Goal: Information Seeking & Learning: Check status

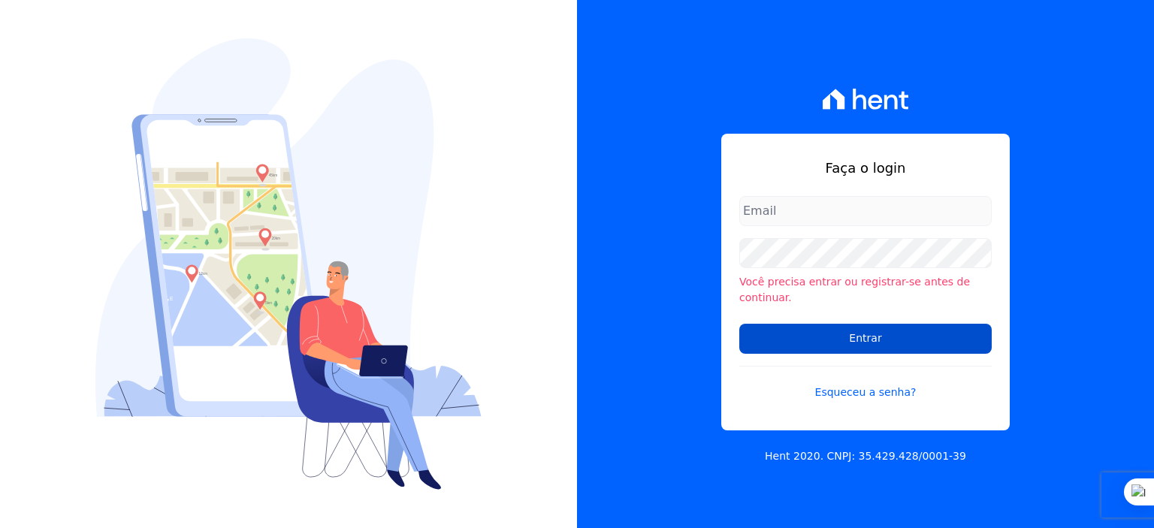
type input "[PERSON_NAME][EMAIL_ADDRESS][PERSON_NAME][DOMAIN_NAME]"
click at [793, 332] on input "Entrar" at bounding box center [865, 339] width 252 height 30
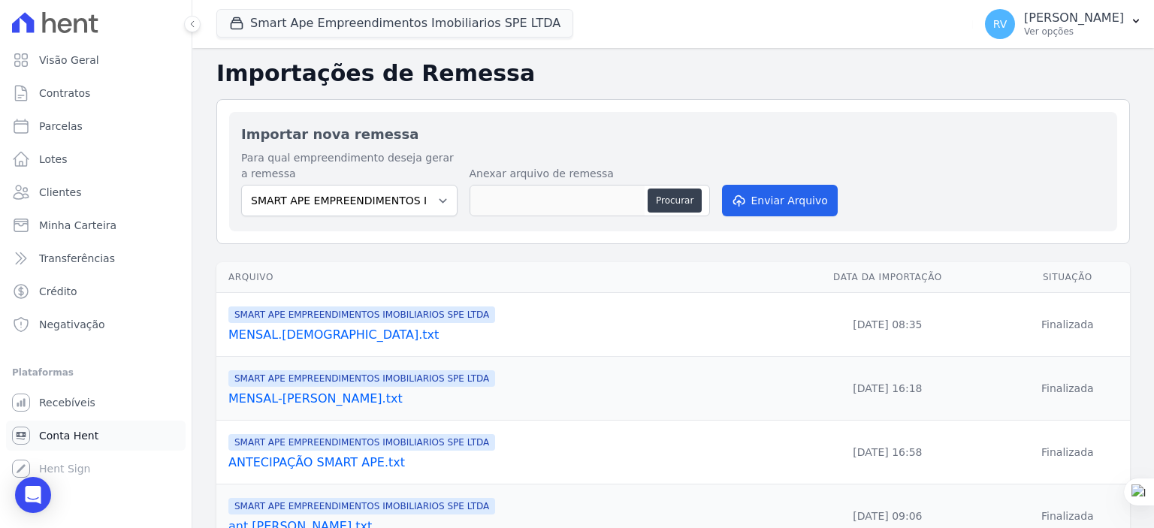
click at [83, 432] on span "Conta Hent" at bounding box center [68, 435] width 59 height 15
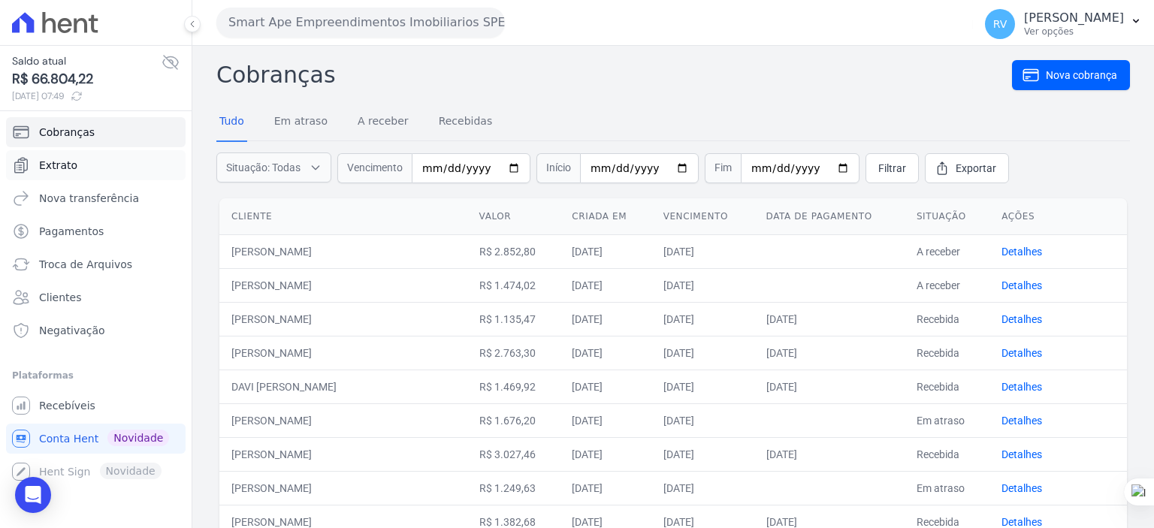
click at [72, 171] on span "Extrato" at bounding box center [58, 165] width 38 height 15
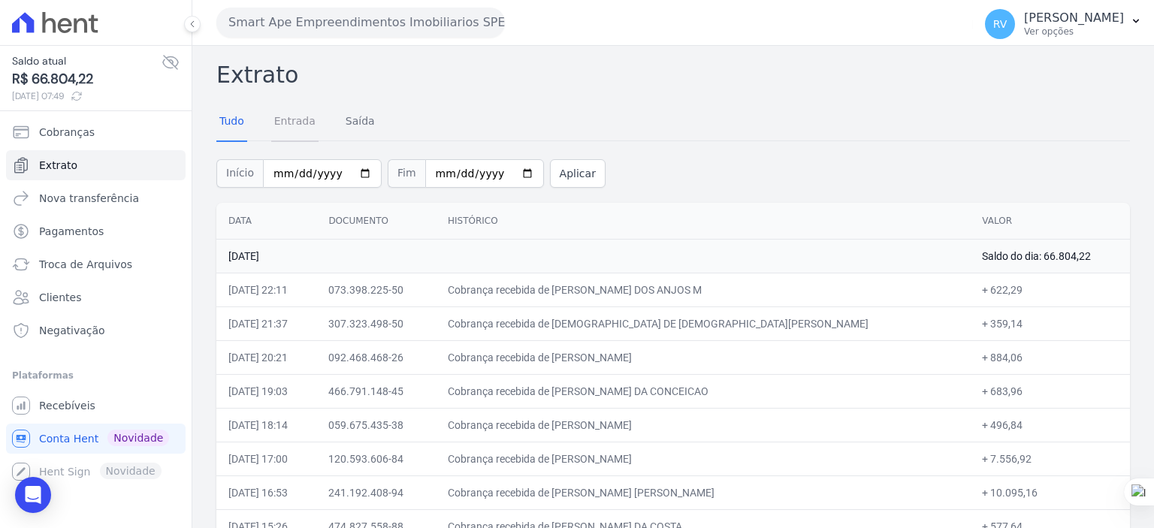
click at [300, 125] on link "Entrada" at bounding box center [294, 122] width 47 height 39
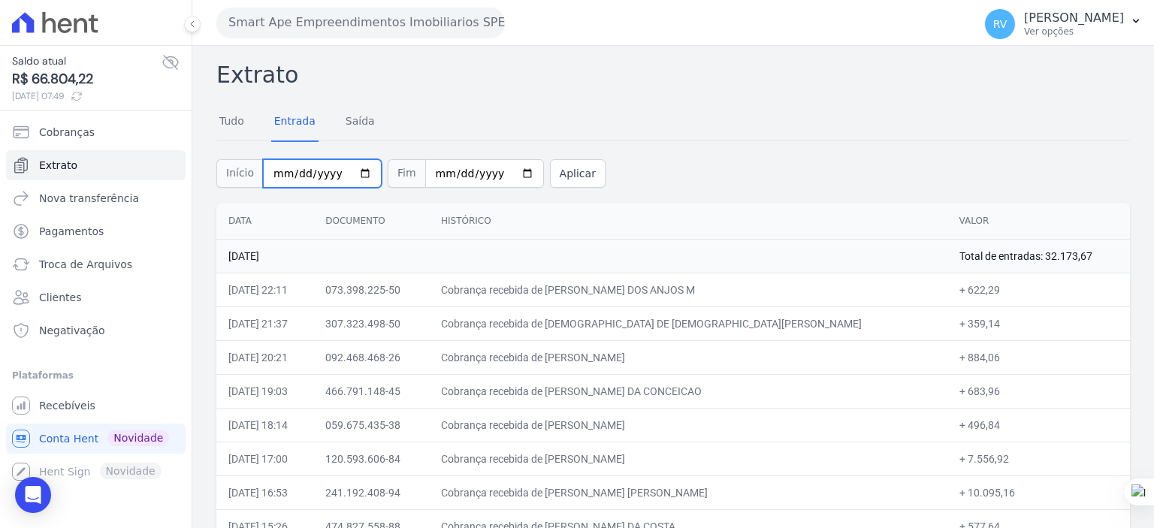
click at [357, 176] on input "[DATE]" at bounding box center [322, 173] width 119 height 29
type input "[DATE]"
click at [512, 177] on input "[DATE]" at bounding box center [484, 173] width 119 height 29
type input "[DATE]"
click at [550, 186] on button "Aplicar" at bounding box center [578, 173] width 56 height 29
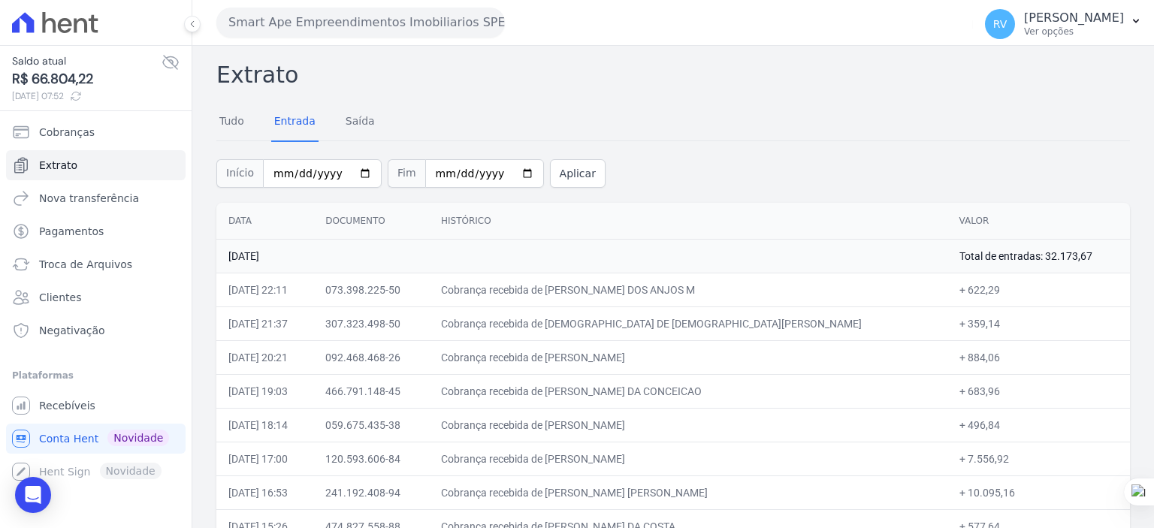
drag, startPoint x: 610, startPoint y: 291, endPoint x: 771, endPoint y: 294, distance: 160.8
click at [771, 294] on td "Cobrança recebida de [PERSON_NAME] DOS ANJOS M" at bounding box center [688, 290] width 518 height 34
copy td "ANDERSON FERNANDES DOS ANJ"
drag, startPoint x: 934, startPoint y: 283, endPoint x: 961, endPoint y: 287, distance: 28.0
click at [961, 287] on td "+ 622,29" at bounding box center [1038, 290] width 183 height 34
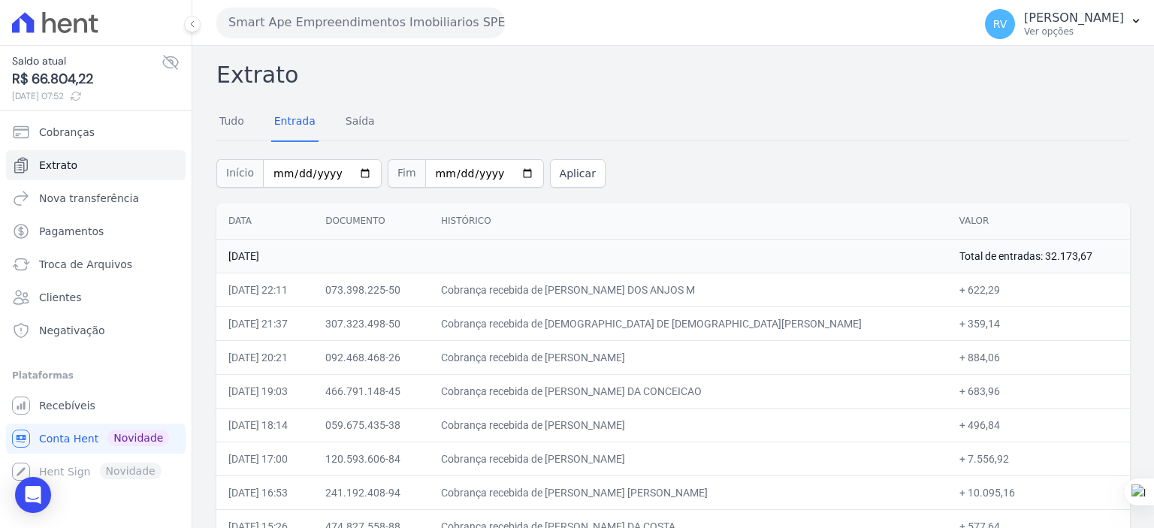
copy td "622,29"
drag, startPoint x: 608, startPoint y: 324, endPoint x: 733, endPoint y: 327, distance: 124.7
click at [733, 327] on td "Cobrança recebida de CRISTIANE DE JESUS BRITO" at bounding box center [688, 323] width 518 height 34
copy td "CRISTIANE DE JESUS BRIT"
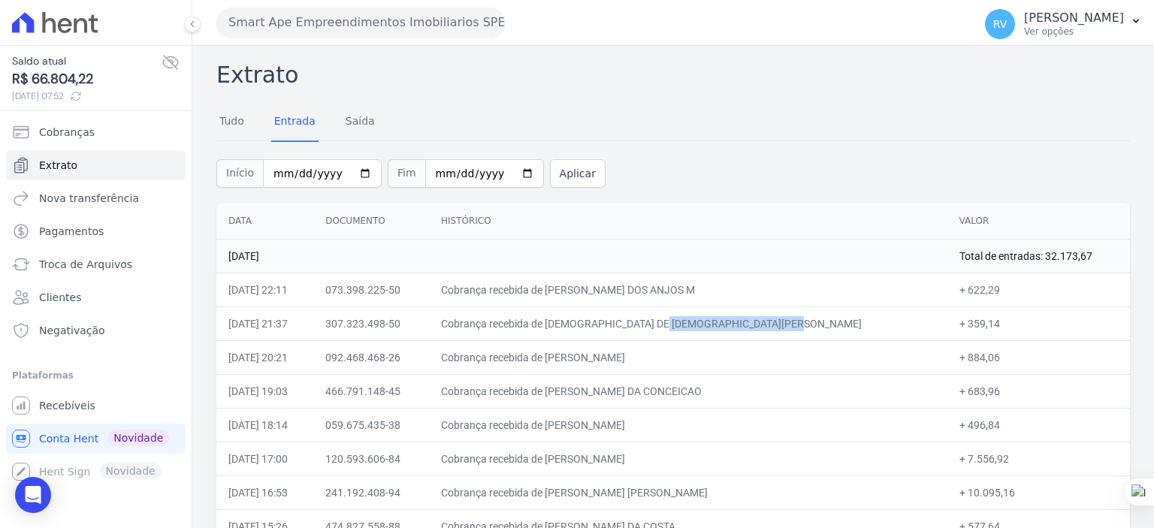
copy td "CRISTIANE DE JESUS BRIT"
click at [635, 327] on td "Cobrança recebida de CRISTIANE DE JESUS BRITO" at bounding box center [688, 323] width 518 height 34
drag, startPoint x: 611, startPoint y: 321, endPoint x: 726, endPoint y: 324, distance: 115.0
click at [726, 324] on td "Cobrança recebida de [DEMOGRAPHIC_DATA] DE [DEMOGRAPHIC_DATA][PERSON_NAME]" at bounding box center [688, 323] width 518 height 34
copy td "CRISTIANE DE JESUS BR"
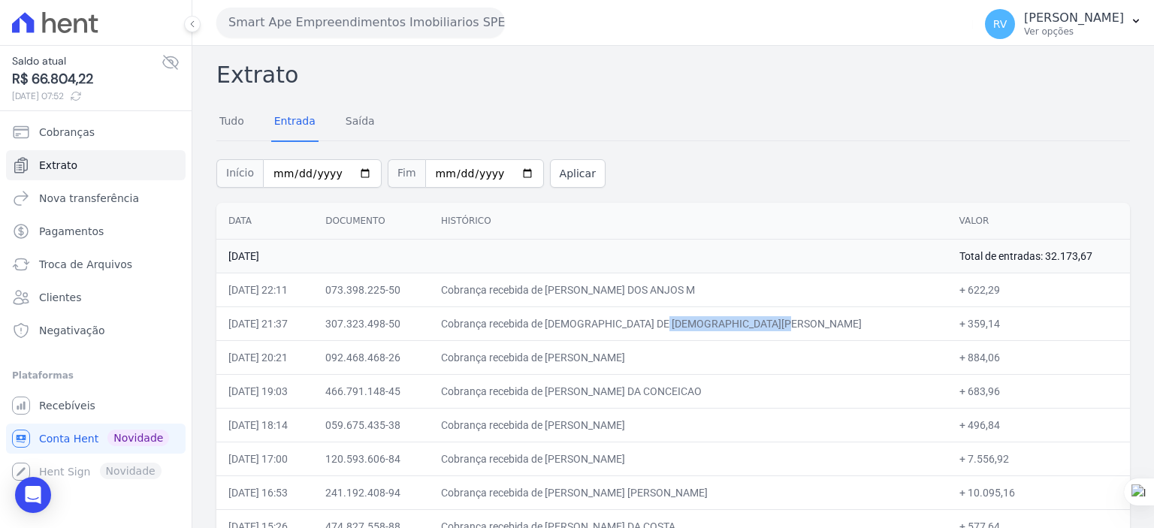
drag, startPoint x: 628, startPoint y: 324, endPoint x: 619, endPoint y: 324, distance: 9.0
click at [628, 324] on td "Cobrança recebida de [DEMOGRAPHIC_DATA] DE [DEMOGRAPHIC_DATA][PERSON_NAME]" at bounding box center [688, 323] width 518 height 34
drag, startPoint x: 609, startPoint y: 321, endPoint x: 733, endPoint y: 321, distance: 123.9
click at [733, 321] on td "Cobrança recebida de [DEMOGRAPHIC_DATA] DE [DEMOGRAPHIC_DATA][PERSON_NAME]" at bounding box center [688, 323] width 518 height 34
copy td "CRISTIANE DE JESUS BRIT"
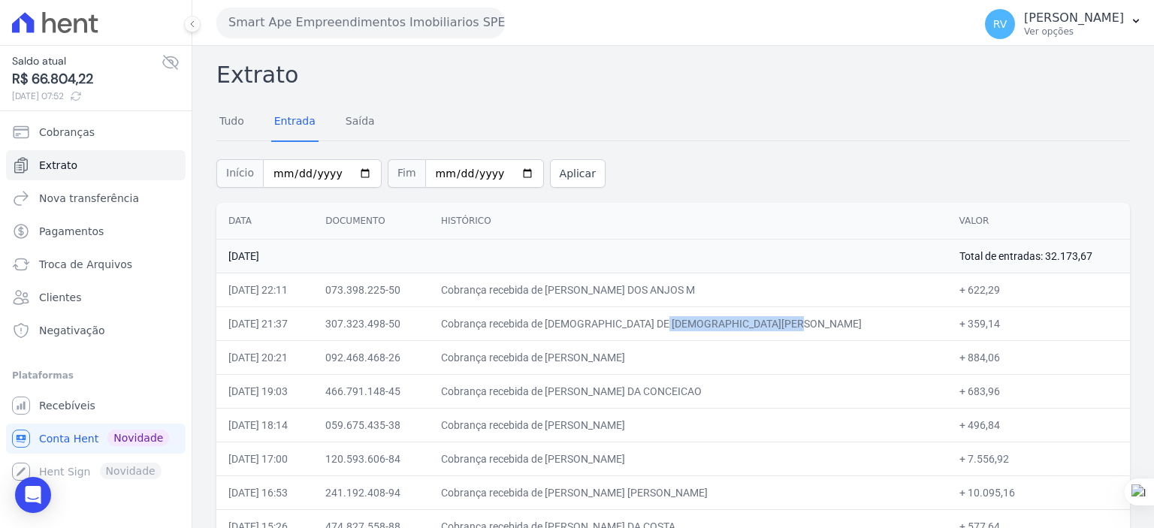
drag, startPoint x: 933, startPoint y: 320, endPoint x: 961, endPoint y: 321, distance: 28.6
click at [961, 321] on td "+ 359,14" at bounding box center [1038, 323] width 183 height 34
copy td "359,14"
drag, startPoint x: 607, startPoint y: 358, endPoint x: 682, endPoint y: 359, distance: 75.1
click at [682, 361] on td "Cobrança recebida de [PERSON_NAME]" at bounding box center [688, 357] width 518 height 34
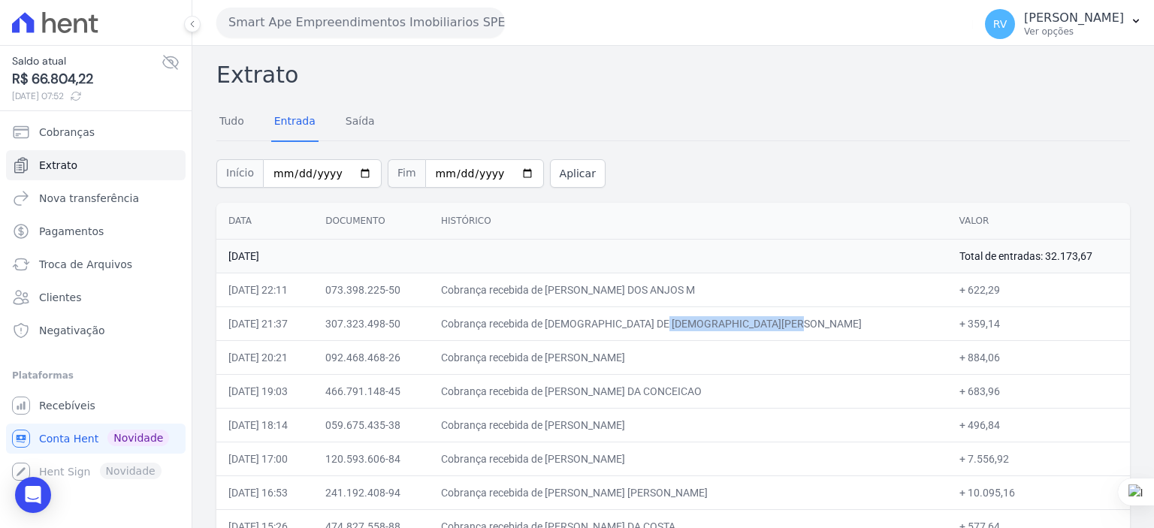
click at [681, 357] on td "Cobrança recebida de [PERSON_NAME]" at bounding box center [688, 357] width 518 height 34
drag, startPoint x: 608, startPoint y: 388, endPoint x: 718, endPoint y: 390, distance: 109.7
click at [718, 390] on td "Cobrança recebida de [PERSON_NAME] DA CONCEICAO" at bounding box center [688, 391] width 518 height 34
copy td "VITOR HUGO DA CONC"
drag, startPoint x: 608, startPoint y: 356, endPoint x: 720, endPoint y: 354, distance: 111.2
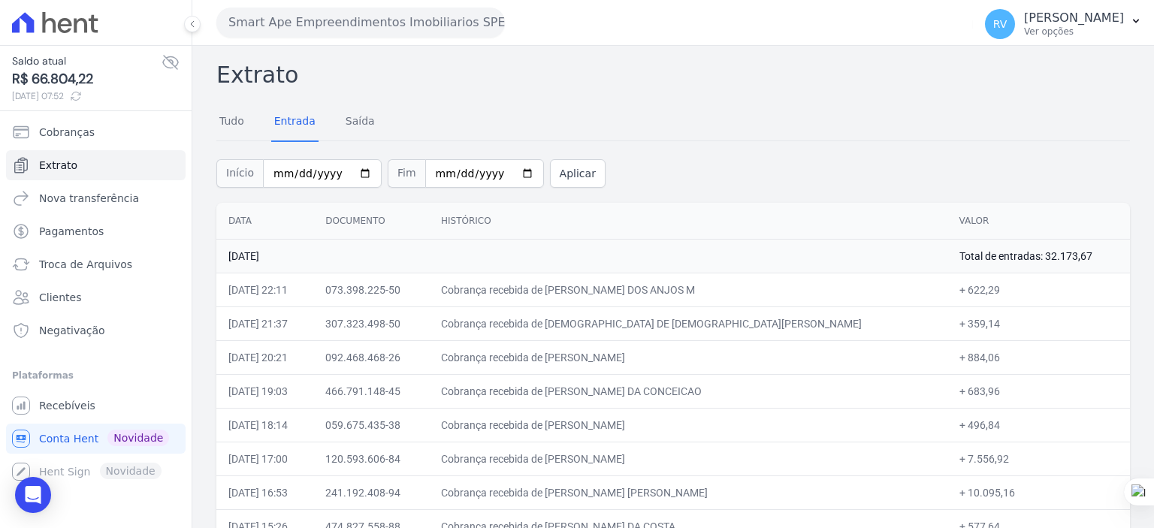
click at [720, 354] on td "Cobrança recebida de [PERSON_NAME]" at bounding box center [688, 357] width 518 height 34
copy td "IVAN LEITE DE MEIRELE"
drag, startPoint x: 932, startPoint y: 358, endPoint x: 961, endPoint y: 358, distance: 28.5
click at [961, 358] on td "+ 884,06" at bounding box center [1038, 357] width 183 height 34
drag, startPoint x: 610, startPoint y: 387, endPoint x: 734, endPoint y: 394, distance: 124.2
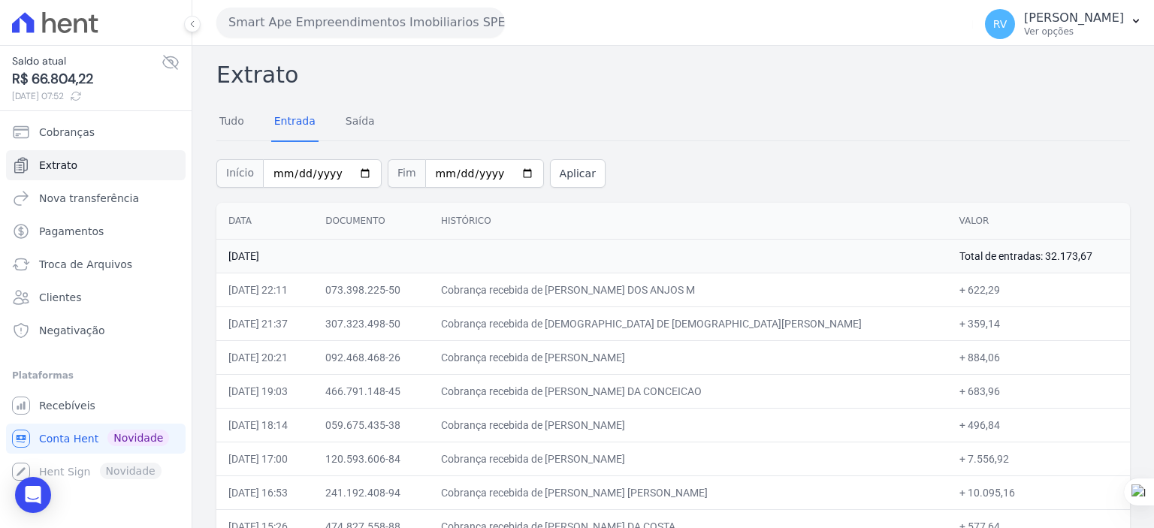
click at [734, 394] on td "Cobrança recebida de [PERSON_NAME] DA CONCEICAO" at bounding box center [688, 391] width 518 height 34
drag, startPoint x: 934, startPoint y: 391, endPoint x: 966, endPoint y: 392, distance: 32.3
click at [966, 392] on td "+ 683,96" at bounding box center [1038, 391] width 183 height 34
drag, startPoint x: 610, startPoint y: 423, endPoint x: 760, endPoint y: 418, distance: 150.3
click at [760, 418] on td "Cobrança recebida de [PERSON_NAME]" at bounding box center [688, 425] width 518 height 34
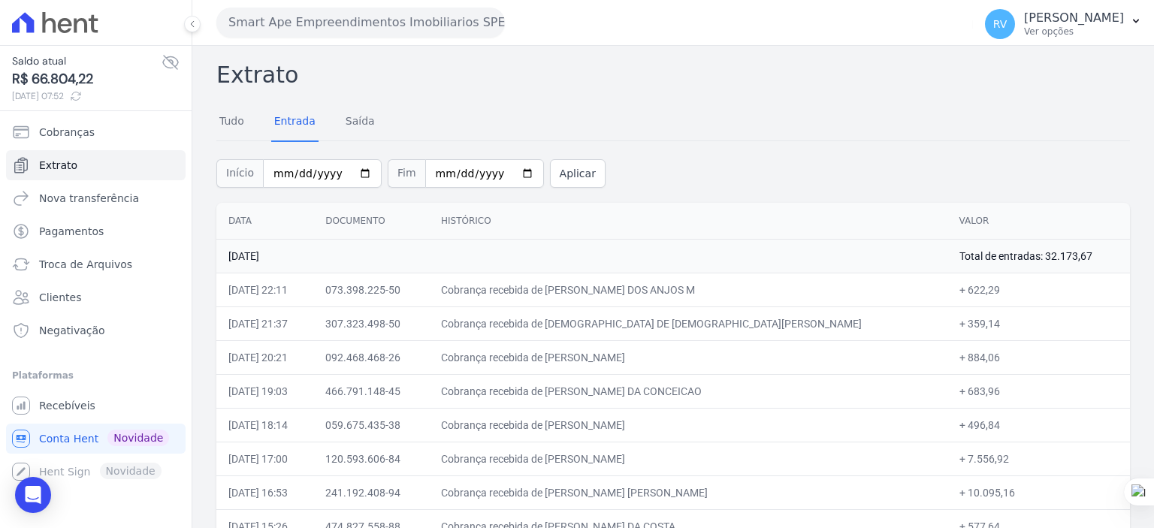
drag, startPoint x: 934, startPoint y: 424, endPoint x: 962, endPoint y: 424, distance: 28.5
click at [962, 424] on td "+ 496,84" at bounding box center [1038, 425] width 183 height 34
drag, startPoint x: 611, startPoint y: 456, endPoint x: 736, endPoint y: 459, distance: 124.7
click at [736, 459] on td "Cobrança recebida de [PERSON_NAME]" at bounding box center [688, 459] width 518 height 34
drag, startPoint x: 931, startPoint y: 454, endPoint x: 969, endPoint y: 457, distance: 37.6
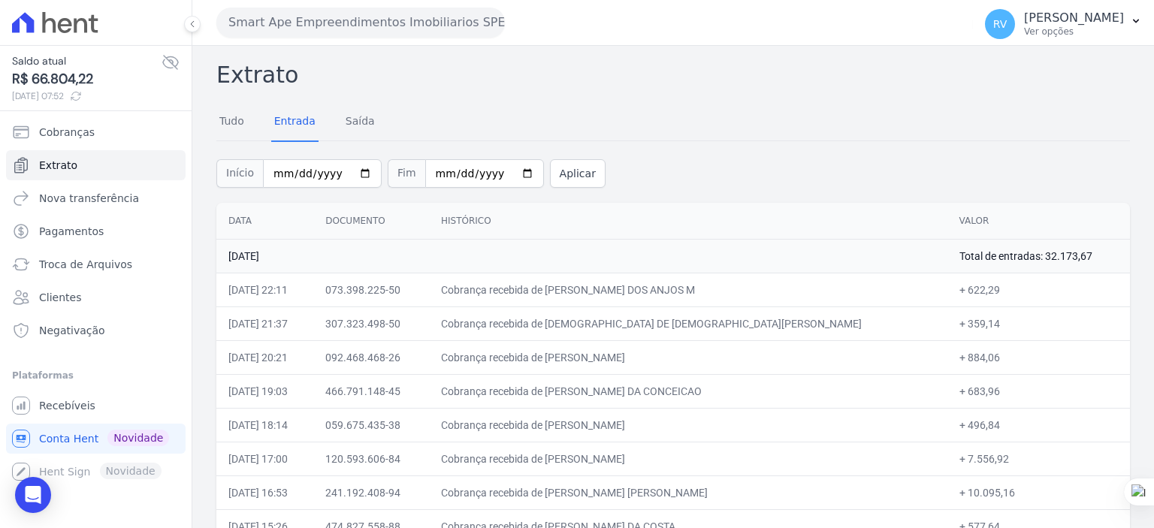
click at [969, 457] on td "+ 7.556,92" at bounding box center [1038, 459] width 183 height 34
drag, startPoint x: 609, startPoint y: 494, endPoint x: 749, endPoint y: 486, distance: 140.0
click at [749, 486] on td "Cobrança recebida de [PERSON_NAME] [PERSON_NAME]" at bounding box center [688, 492] width 518 height 34
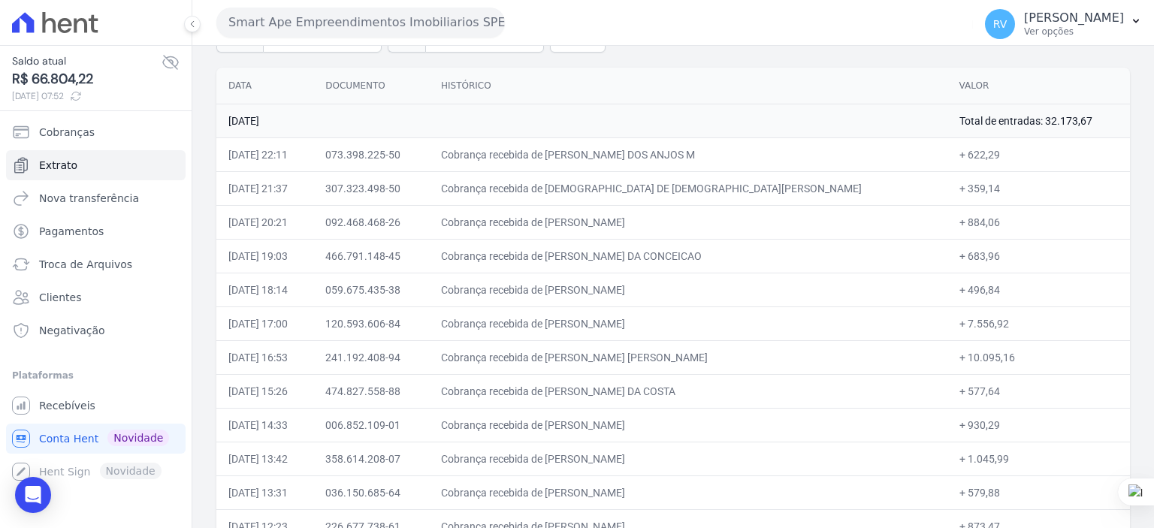
scroll to position [150, 0]
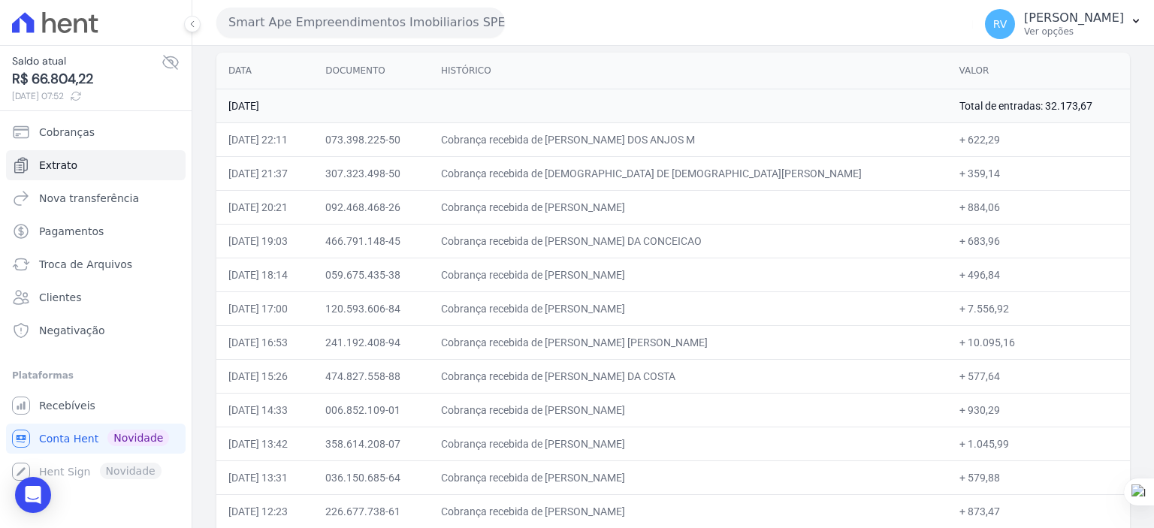
drag, startPoint x: 933, startPoint y: 346, endPoint x: 978, endPoint y: 346, distance: 45.1
click at [978, 346] on td "+ 10.095,16" at bounding box center [1038, 342] width 183 height 34
drag, startPoint x: 609, startPoint y: 376, endPoint x: 704, endPoint y: 378, distance: 94.7
click at [704, 378] on td "Cobrança recebida de [PERSON_NAME] DA COSTA" at bounding box center [688, 376] width 518 height 34
drag, startPoint x: 933, startPoint y: 374, endPoint x: 961, endPoint y: 376, distance: 27.8
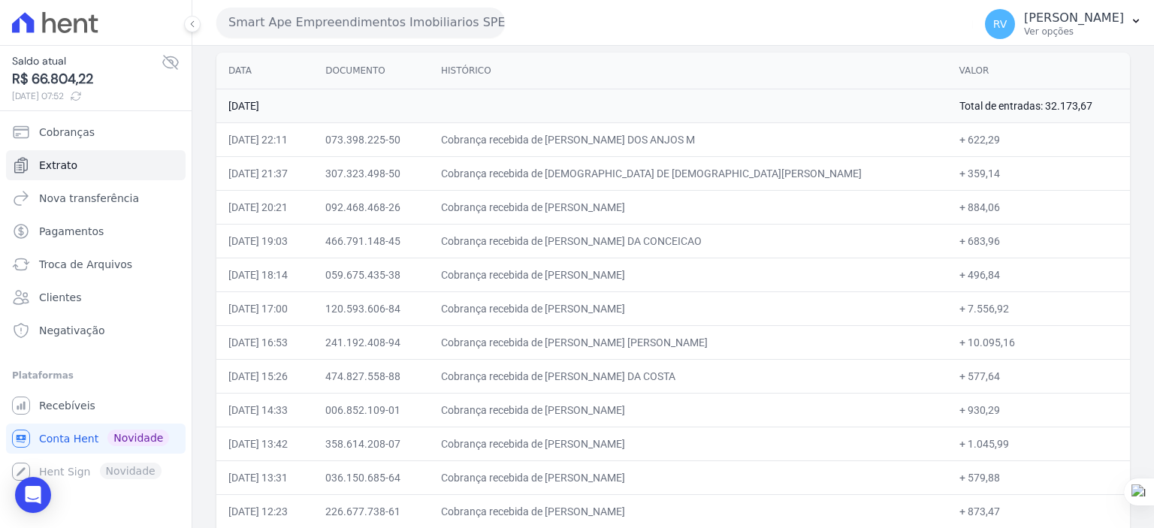
click at [961, 376] on td "+ 577,64" at bounding box center [1038, 376] width 183 height 34
drag, startPoint x: 611, startPoint y: 404, endPoint x: 735, endPoint y: 411, distance: 124.1
click at [735, 411] on td "Cobrança recebida de [PERSON_NAME]" at bounding box center [688, 410] width 518 height 34
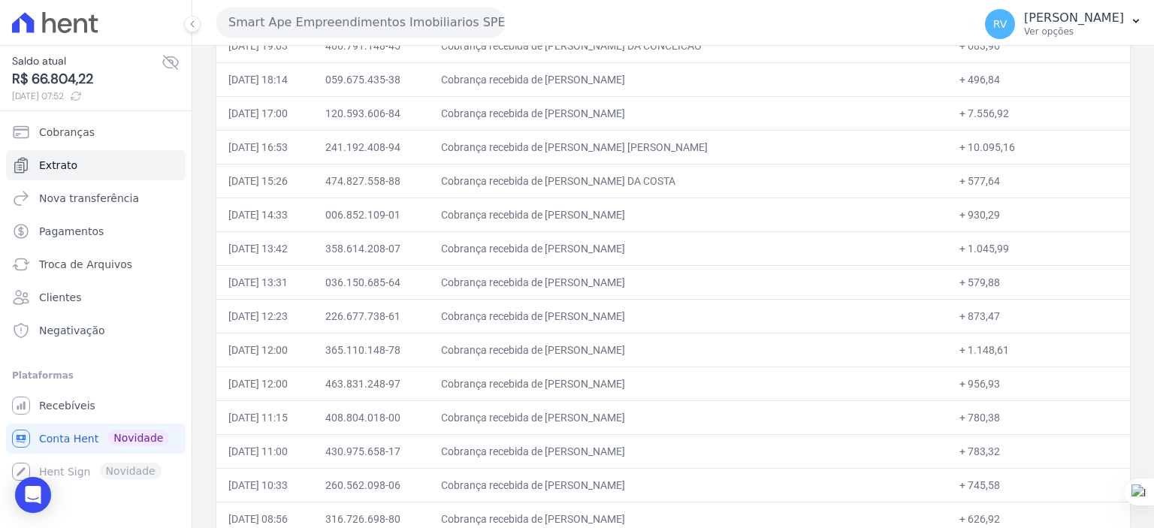
scroll to position [195, 0]
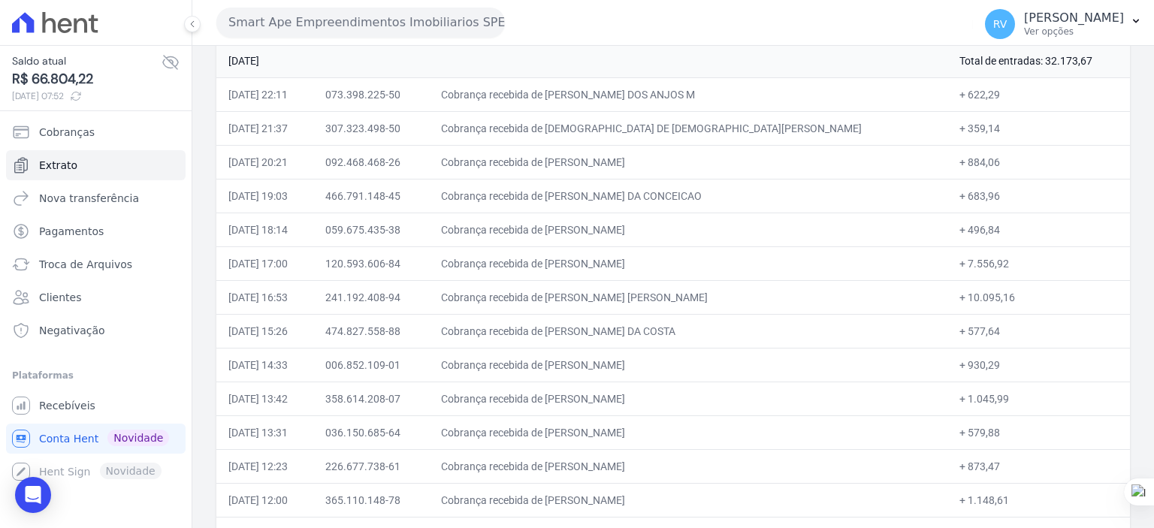
drag, startPoint x: 931, startPoint y: 364, endPoint x: 961, endPoint y: 365, distance: 30.1
click at [961, 365] on td "+ 930,29" at bounding box center [1038, 365] width 183 height 34
drag, startPoint x: 609, startPoint y: 397, endPoint x: 704, endPoint y: 397, distance: 94.6
click at [704, 397] on td "Cobrança recebida de [PERSON_NAME]" at bounding box center [688, 399] width 518 height 34
drag, startPoint x: 932, startPoint y: 398, endPoint x: 970, endPoint y: 403, distance: 38.7
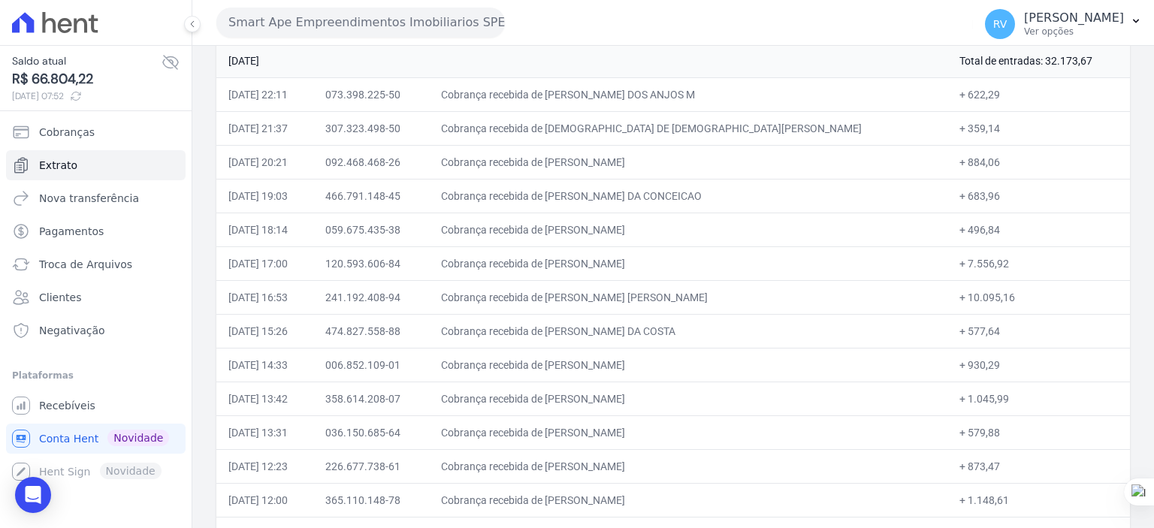
click at [970, 403] on td "+ 1.045,99" at bounding box center [1038, 399] width 183 height 34
drag, startPoint x: 610, startPoint y: 430, endPoint x: 695, endPoint y: 432, distance: 84.9
click at [695, 432] on td "Cobrança recebida de [PERSON_NAME]" at bounding box center [688, 432] width 518 height 34
drag, startPoint x: 931, startPoint y: 430, endPoint x: 961, endPoint y: 432, distance: 30.1
click at [961, 432] on td "+ 579,88" at bounding box center [1038, 432] width 183 height 34
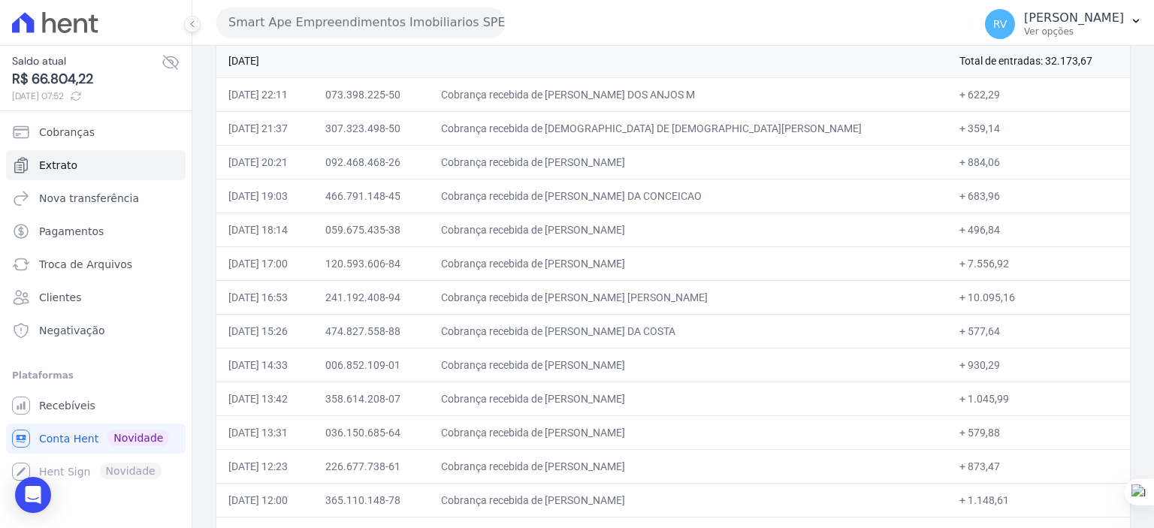
drag, startPoint x: 608, startPoint y: 462, endPoint x: 735, endPoint y: 463, distance: 126.9
click at [735, 463] on td "Cobrança recebida de [PERSON_NAME]" at bounding box center [688, 466] width 518 height 34
drag, startPoint x: 932, startPoint y: 464, endPoint x: 962, endPoint y: 463, distance: 30.1
click at [962, 463] on td "+ 873,47" at bounding box center [1038, 466] width 183 height 34
drag, startPoint x: 610, startPoint y: 499, endPoint x: 751, endPoint y: 493, distance: 141.3
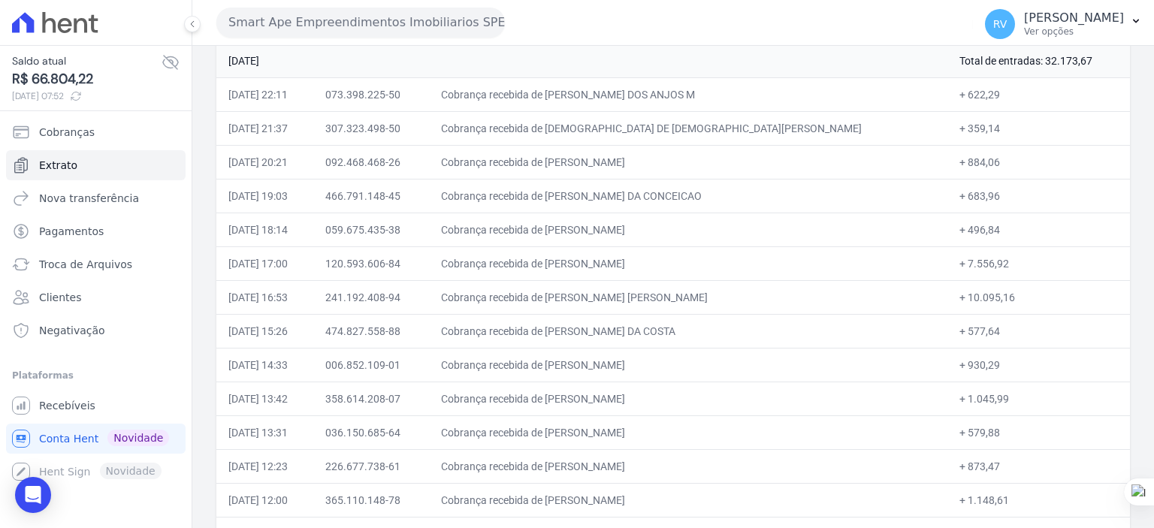
click at [751, 493] on td "Cobrança recebida de [PERSON_NAME]" at bounding box center [688, 500] width 518 height 34
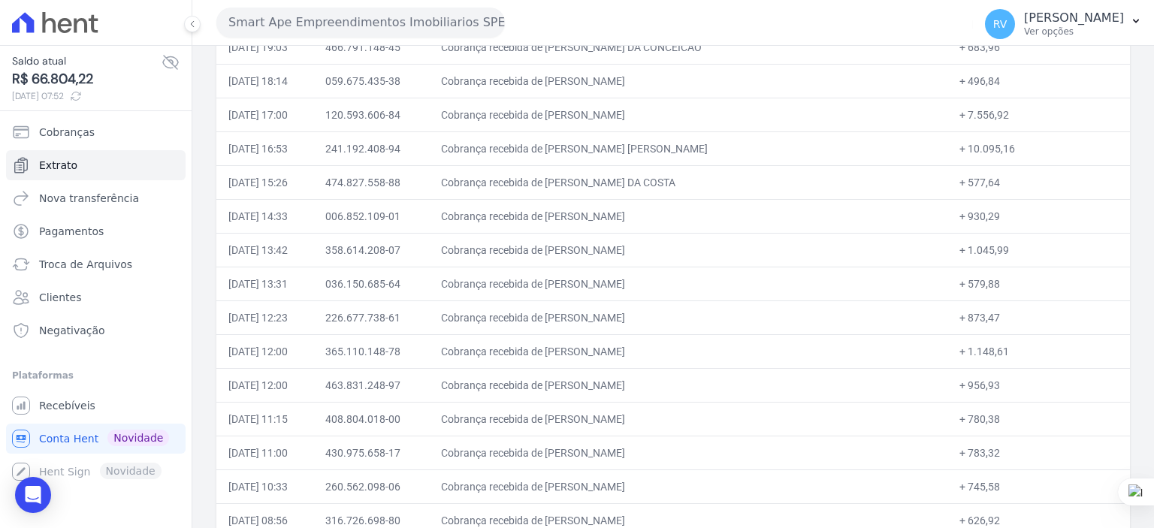
scroll to position [346, 0]
drag, startPoint x: 932, startPoint y: 348, endPoint x: 969, endPoint y: 348, distance: 36.8
click at [969, 348] on td "+ 1.148,61" at bounding box center [1038, 350] width 183 height 34
drag, startPoint x: 609, startPoint y: 381, endPoint x: 751, endPoint y: 386, distance: 142.1
click at [751, 386] on td "Cobrança recebida de [PERSON_NAME]" at bounding box center [688, 384] width 518 height 34
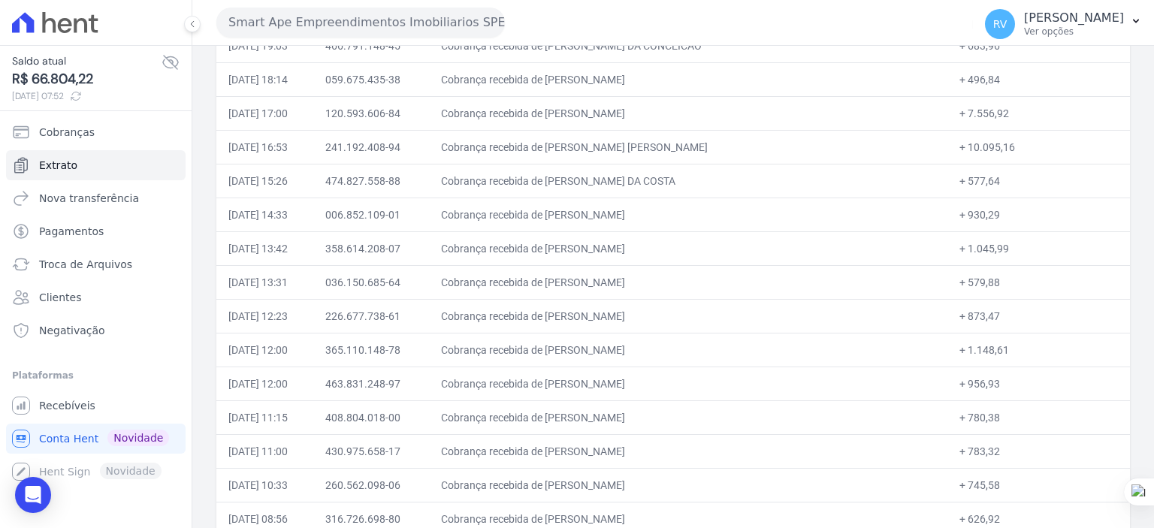
drag, startPoint x: 934, startPoint y: 383, endPoint x: 961, endPoint y: 381, distance: 27.1
click at [961, 381] on td "+ 956,93" at bounding box center [1038, 384] width 183 height 34
drag, startPoint x: 608, startPoint y: 414, endPoint x: 760, endPoint y: 415, distance: 152.5
click at [760, 415] on td "Cobrança recebida de [PERSON_NAME]" at bounding box center [688, 417] width 518 height 34
click at [609, 412] on td "Cobrança recebida de [PERSON_NAME]" at bounding box center [688, 417] width 518 height 34
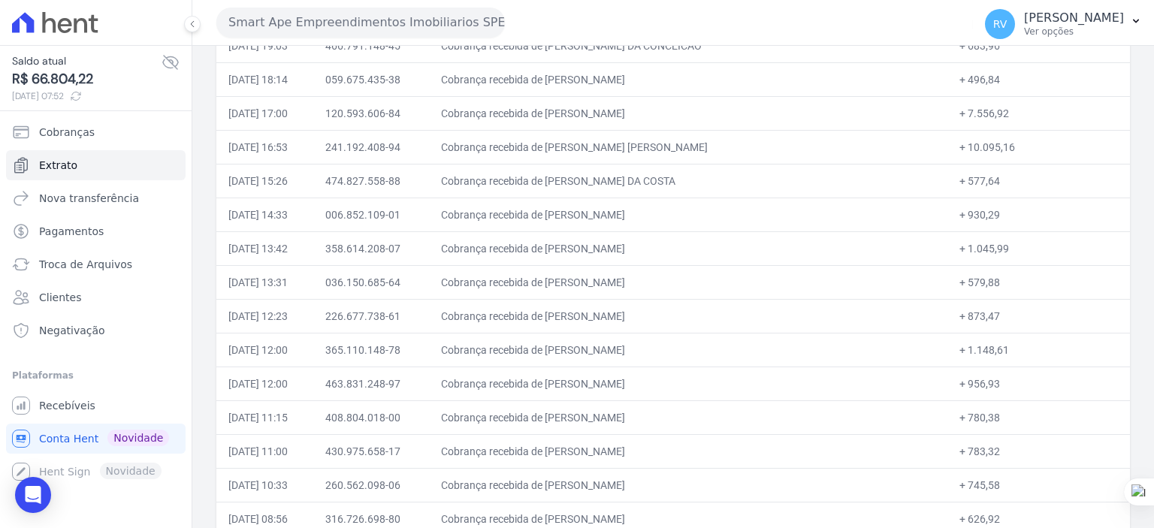
drag, startPoint x: 932, startPoint y: 414, endPoint x: 961, endPoint y: 415, distance: 29.3
click at [961, 415] on td "+ 780,38" at bounding box center [1038, 417] width 183 height 34
drag, startPoint x: 610, startPoint y: 447, endPoint x: 750, endPoint y: 446, distance: 139.7
click at [750, 446] on td "Cobrança recebida de [PERSON_NAME]" at bounding box center [688, 451] width 518 height 34
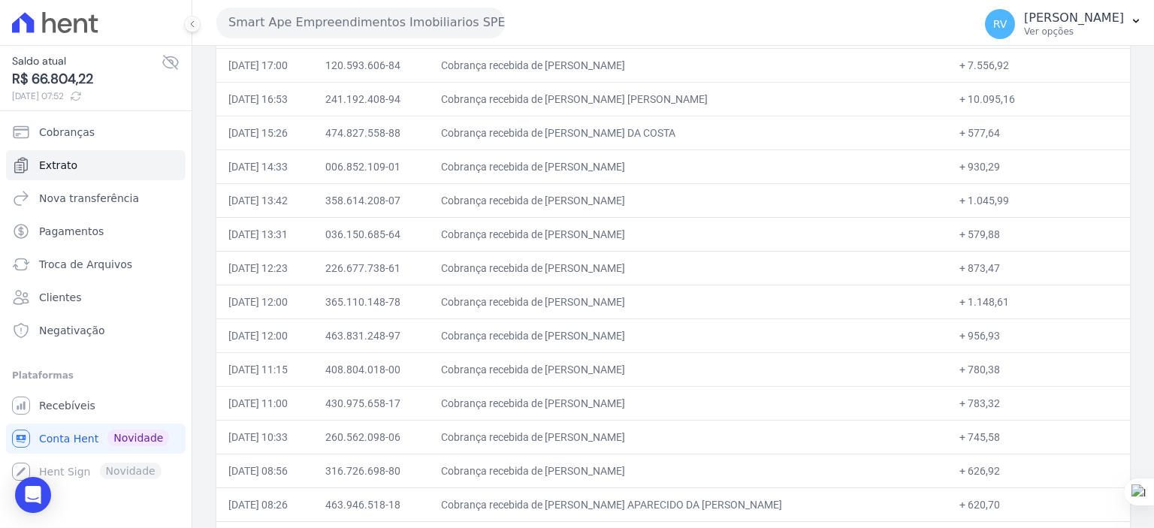
scroll to position [496, 0]
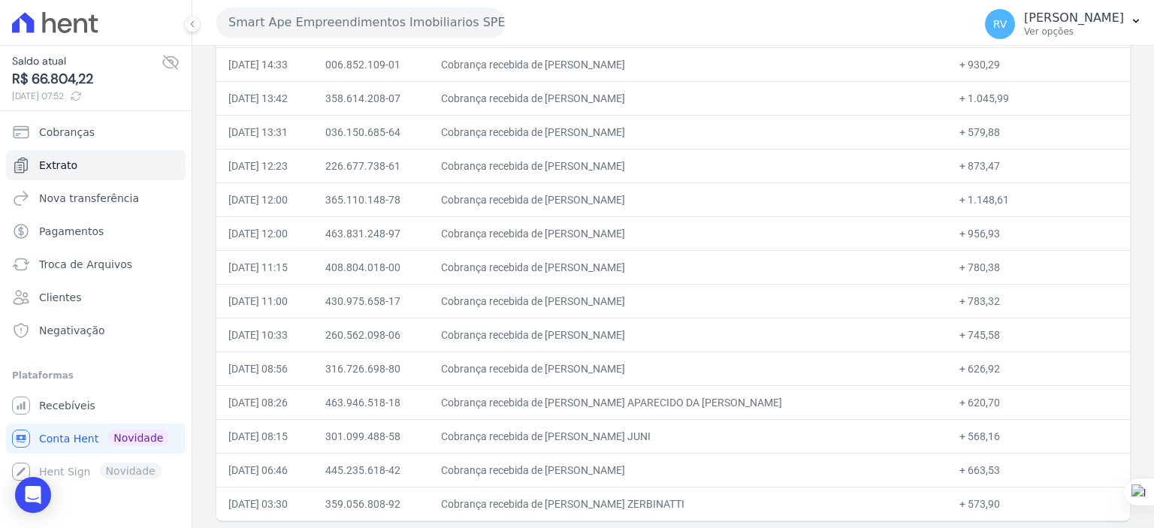
drag, startPoint x: 608, startPoint y: 331, endPoint x: 741, endPoint y: 330, distance: 132.2
click at [741, 330] on td "Cobrança recebida de [PERSON_NAME]" at bounding box center [688, 335] width 518 height 34
drag, startPoint x: 931, startPoint y: 333, endPoint x: 961, endPoint y: 336, distance: 30.1
click at [961, 336] on td "+ 745,58" at bounding box center [1038, 335] width 183 height 34
drag, startPoint x: 619, startPoint y: 363, endPoint x: 739, endPoint y: 366, distance: 120.2
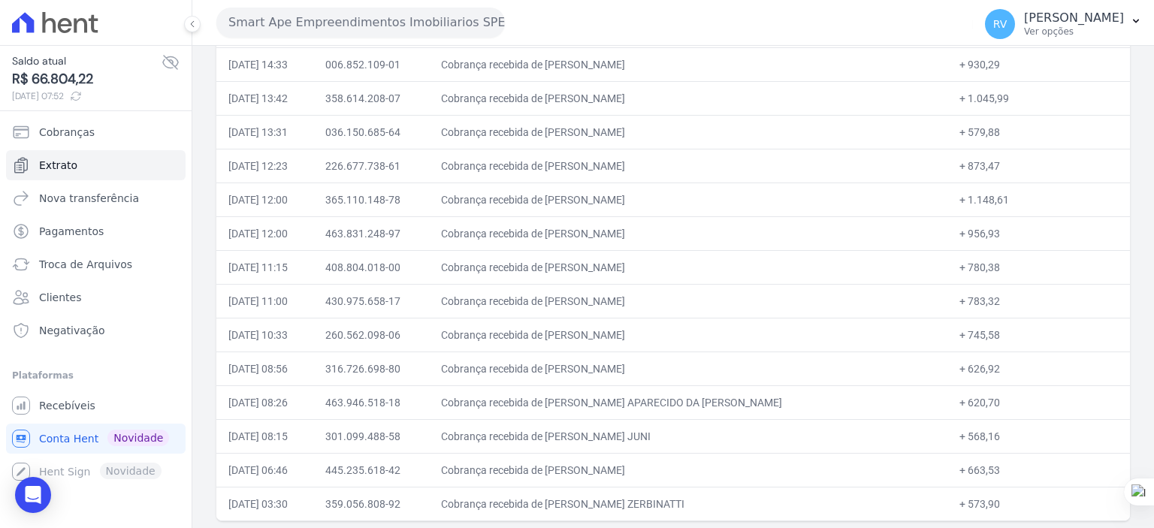
click at [739, 366] on td "Cobrança recebida de [PERSON_NAME]" at bounding box center [688, 369] width 518 height 34
click at [620, 369] on td "Cobrança recebida de [PERSON_NAME]" at bounding box center [688, 369] width 518 height 34
drag, startPoint x: 608, startPoint y: 364, endPoint x: 762, endPoint y: 364, distance: 153.2
click at [762, 364] on td "Cobrança recebida de [PERSON_NAME]" at bounding box center [688, 369] width 518 height 34
drag, startPoint x: 931, startPoint y: 363, endPoint x: 960, endPoint y: 367, distance: 28.9
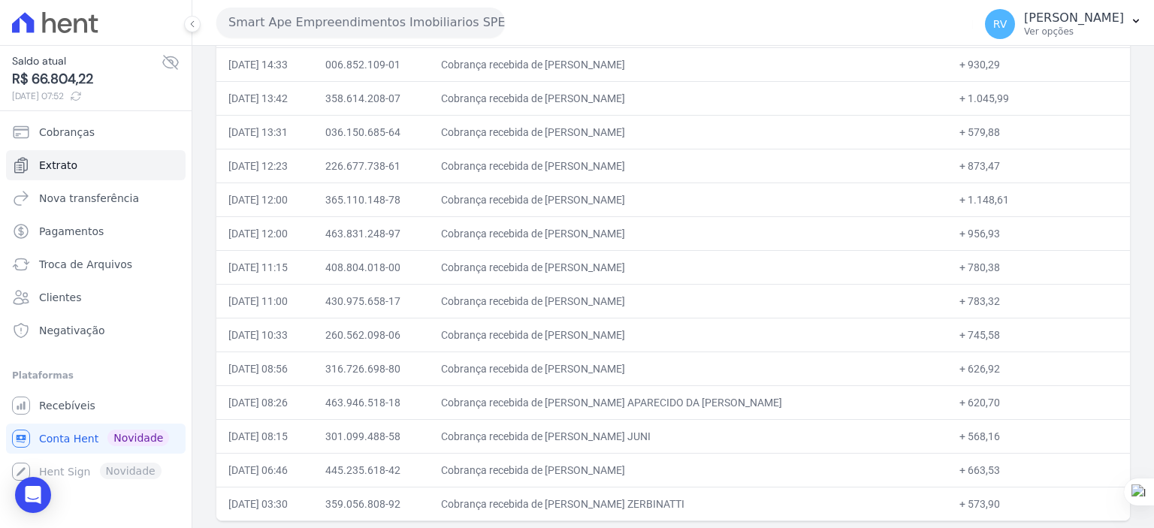
click at [960, 367] on td "+ 626,92" at bounding box center [1038, 369] width 183 height 34
drag, startPoint x: 612, startPoint y: 397, endPoint x: 754, endPoint y: 403, distance: 142.1
click at [754, 403] on td "Cobrança recebida de [PERSON_NAME] APARECIDO DA [PERSON_NAME]" at bounding box center [688, 402] width 518 height 34
drag, startPoint x: 635, startPoint y: 405, endPoint x: 617, endPoint y: 401, distance: 17.7
click at [635, 405] on td "Cobrança recebida de [PERSON_NAME] APARECIDO DA [PERSON_NAME]" at bounding box center [688, 402] width 518 height 34
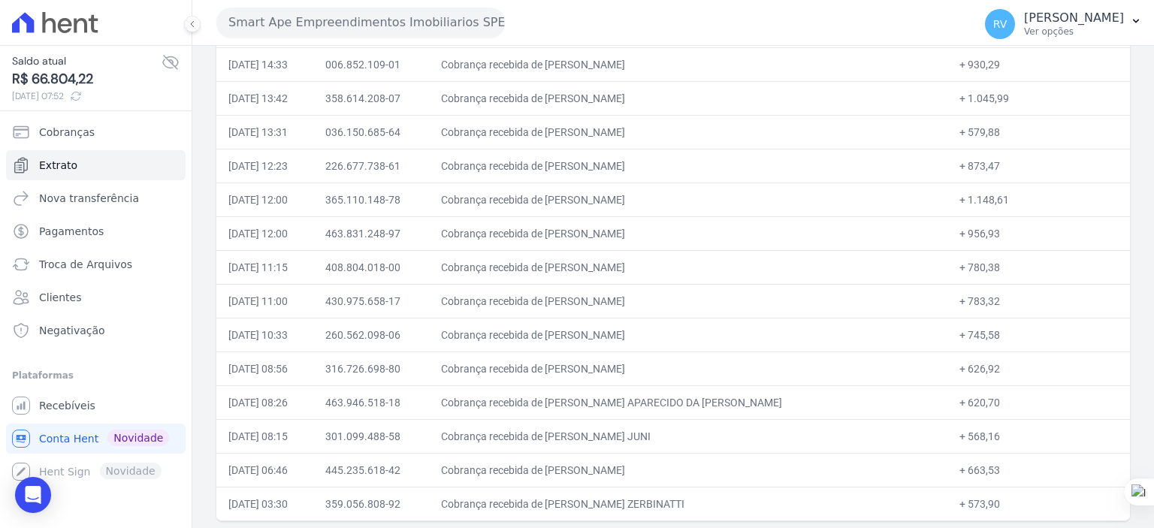
drag, startPoint x: 608, startPoint y: 399, endPoint x: 749, endPoint y: 402, distance: 140.5
click at [749, 402] on td "Cobrança recebida de [PERSON_NAME] APARECIDO DA [PERSON_NAME]" at bounding box center [688, 402] width 518 height 34
drag, startPoint x: 933, startPoint y: 398, endPoint x: 958, endPoint y: 397, distance: 25.6
click at [958, 397] on td "+ 620,70" at bounding box center [1038, 402] width 183 height 34
drag, startPoint x: 962, startPoint y: 398, endPoint x: 934, endPoint y: 399, distance: 28.6
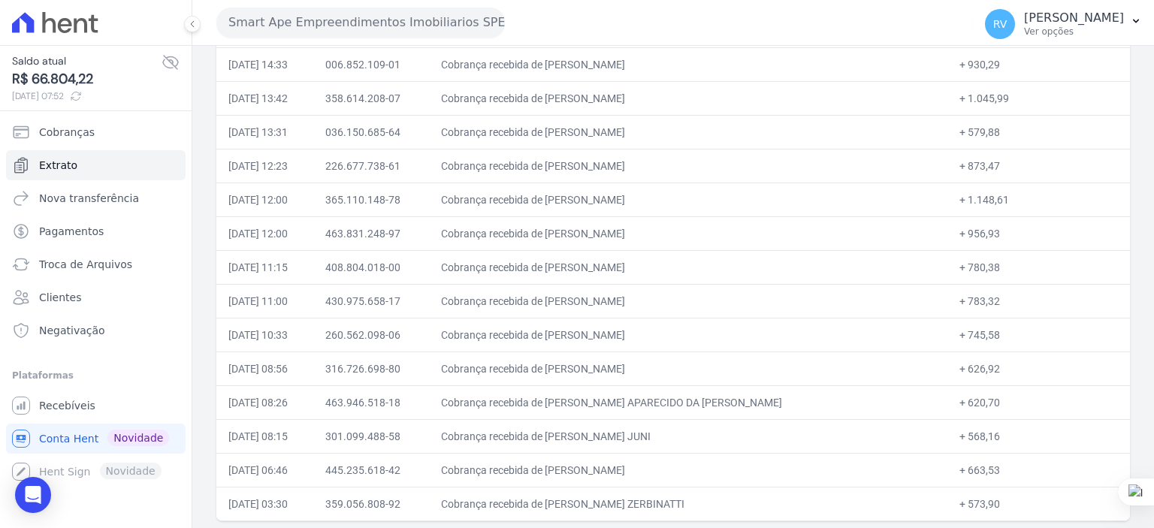
click at [947, 399] on td "+ 620,70" at bounding box center [1038, 402] width 183 height 34
drag, startPoint x: 608, startPoint y: 432, endPoint x: 754, endPoint y: 438, distance: 146.6
click at [754, 438] on td "Cobrança recebida de [PERSON_NAME] JUNI" at bounding box center [688, 436] width 518 height 34
drag, startPoint x: 934, startPoint y: 435, endPoint x: 961, endPoint y: 435, distance: 27.0
click at [961, 435] on td "+ 568,16" at bounding box center [1038, 436] width 183 height 34
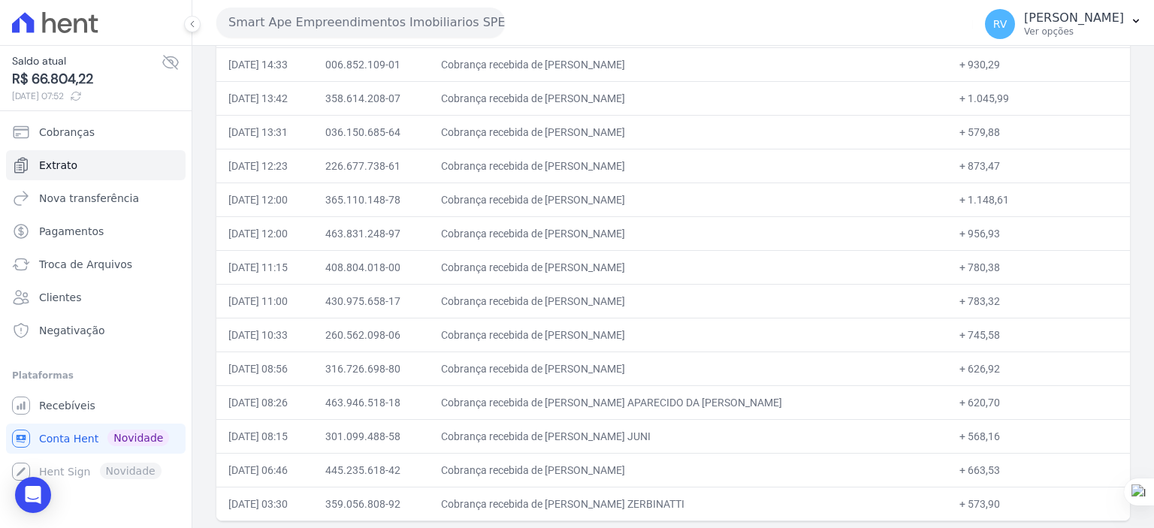
drag, startPoint x: 610, startPoint y: 468, endPoint x: 736, endPoint y: 466, distance: 126.2
click at [736, 466] on td "Cobrança recebida de [PERSON_NAME]" at bounding box center [688, 470] width 518 height 34
drag, startPoint x: 933, startPoint y: 467, endPoint x: 961, endPoint y: 465, distance: 28.6
click at [961, 465] on td "+ 663,53" at bounding box center [1038, 470] width 183 height 34
drag, startPoint x: 609, startPoint y: 498, endPoint x: 734, endPoint y: 506, distance: 124.9
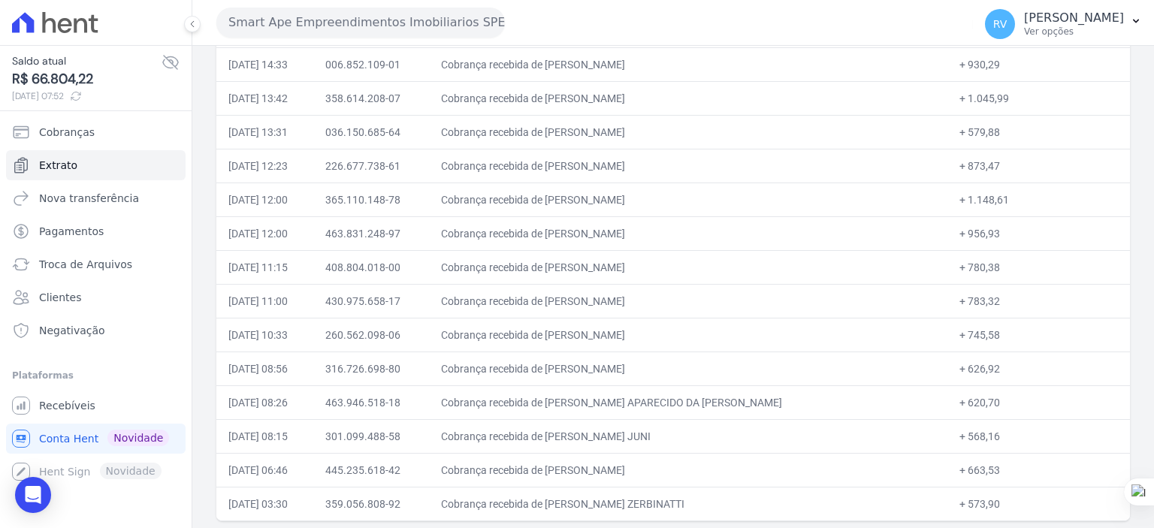
click at [734, 506] on td "Cobrança recebida de [PERSON_NAME] ZERBINATTI" at bounding box center [688, 504] width 518 height 34
drag, startPoint x: 933, startPoint y: 497, endPoint x: 961, endPoint y: 502, distance: 28.9
click at [961, 502] on td "+ 573,90" at bounding box center [1038, 504] width 183 height 34
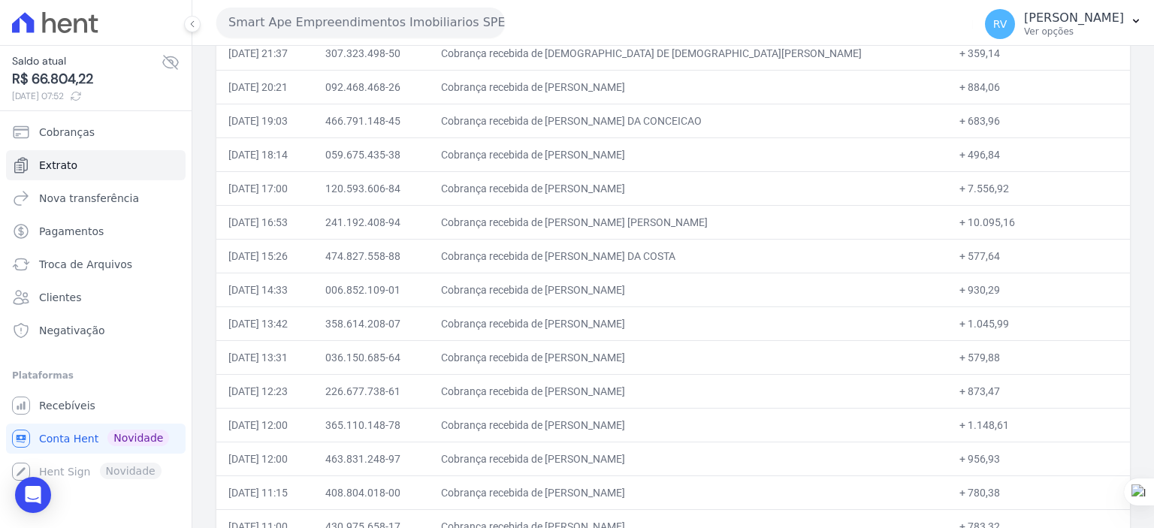
scroll to position [0, 0]
